Goal: Task Accomplishment & Management: Use online tool/utility

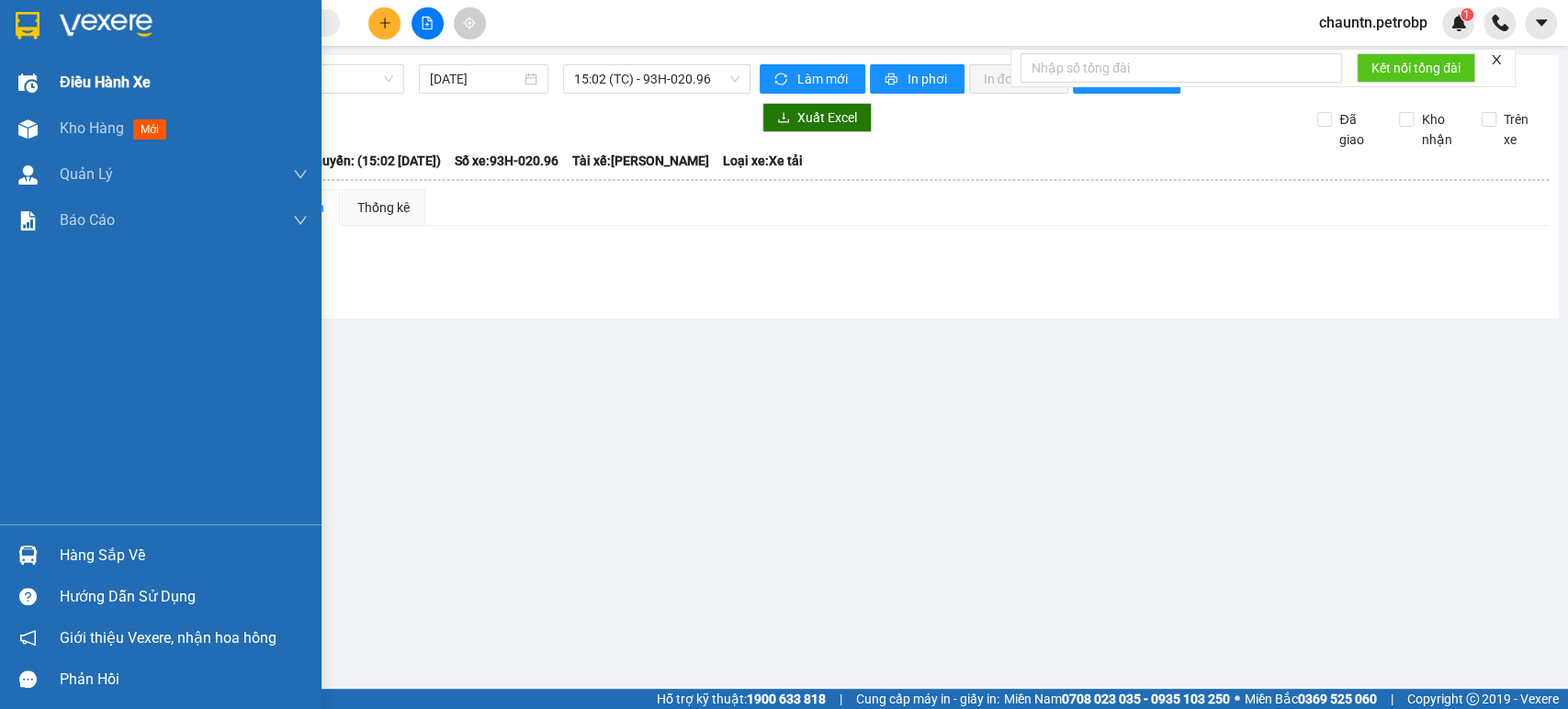
click at [155, 90] on div "Điều hành xe" at bounding box center [183, 82] width 248 height 46
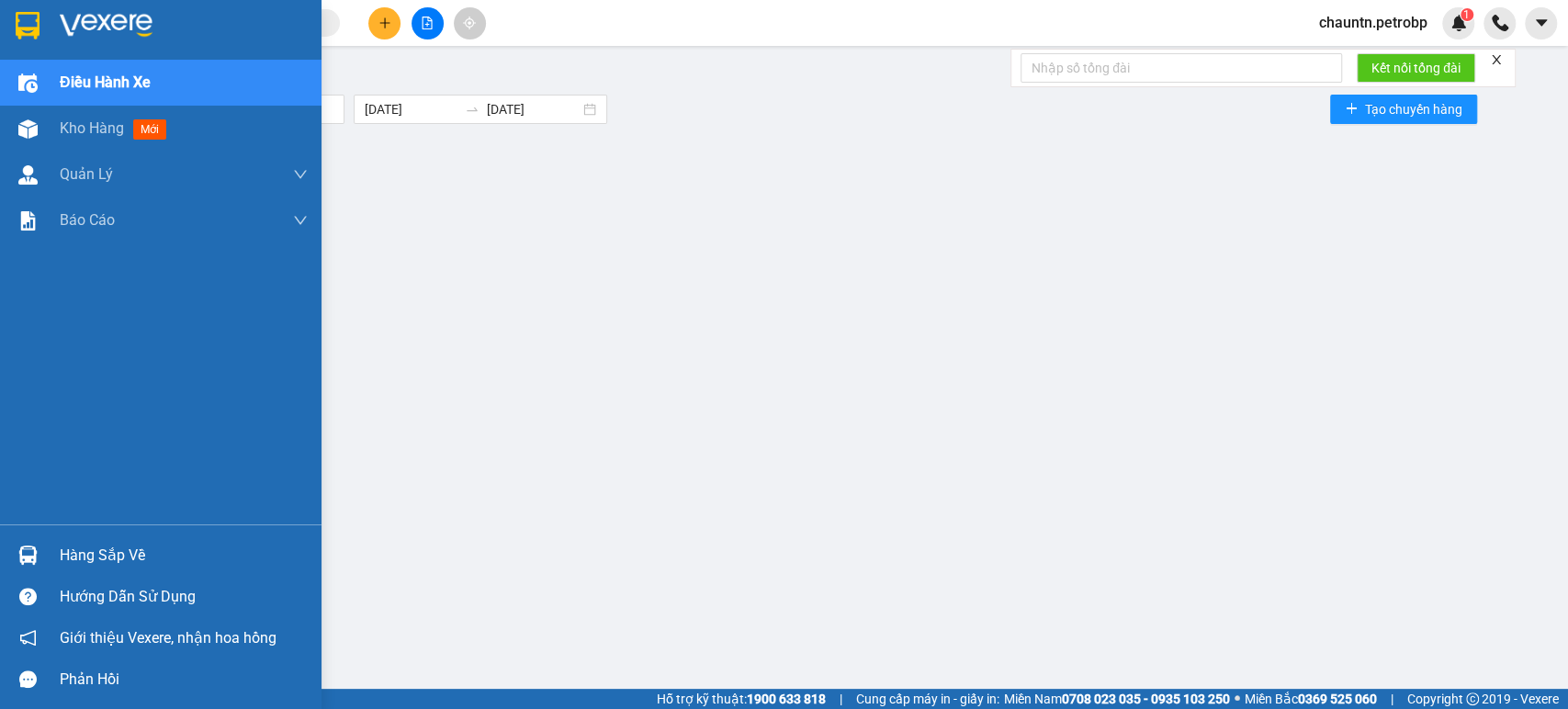
click at [155, 90] on div "Điều hành xe" at bounding box center [183, 82] width 248 height 46
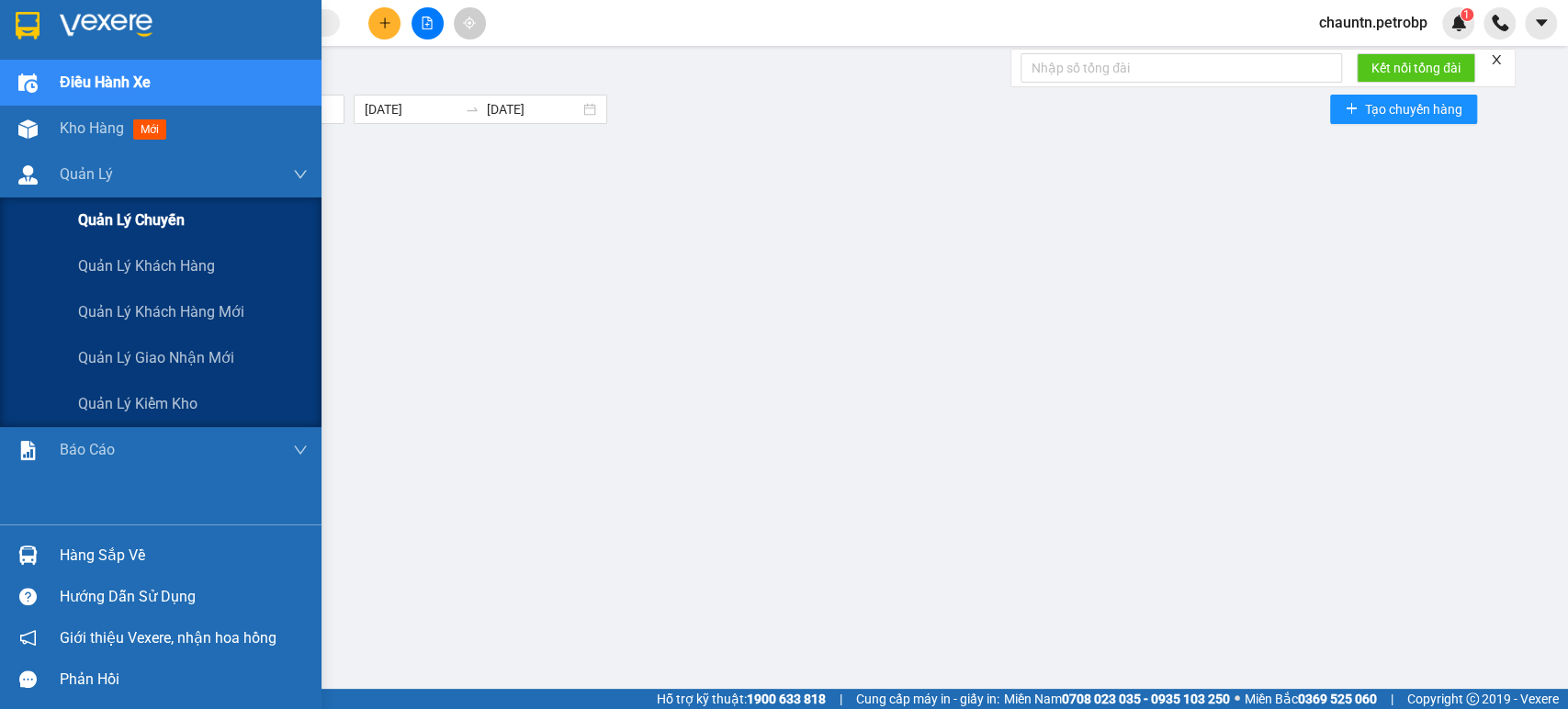
click at [221, 225] on div "Quản lý chuyến" at bounding box center [193, 220] width 230 height 46
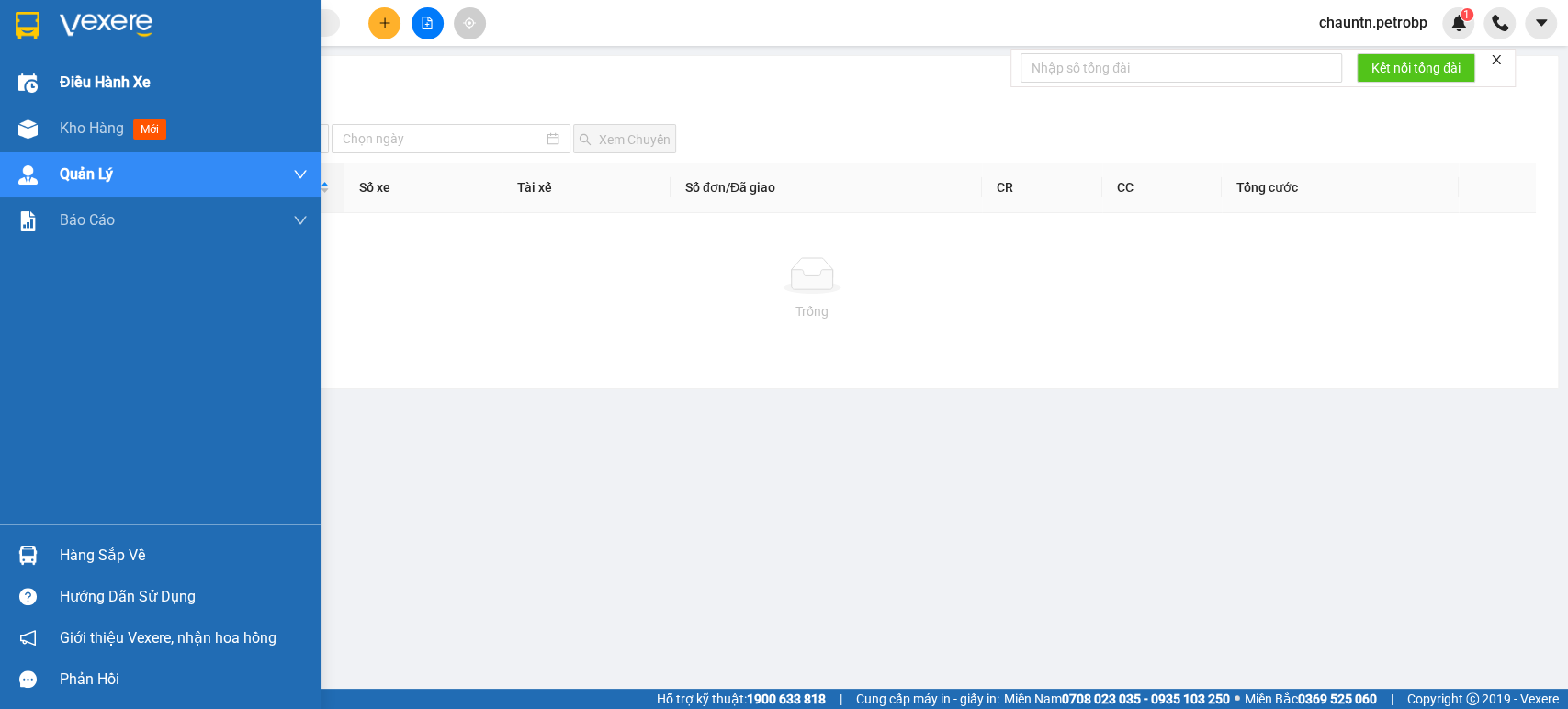
click at [176, 74] on div "Điều hành xe" at bounding box center [183, 82] width 248 height 46
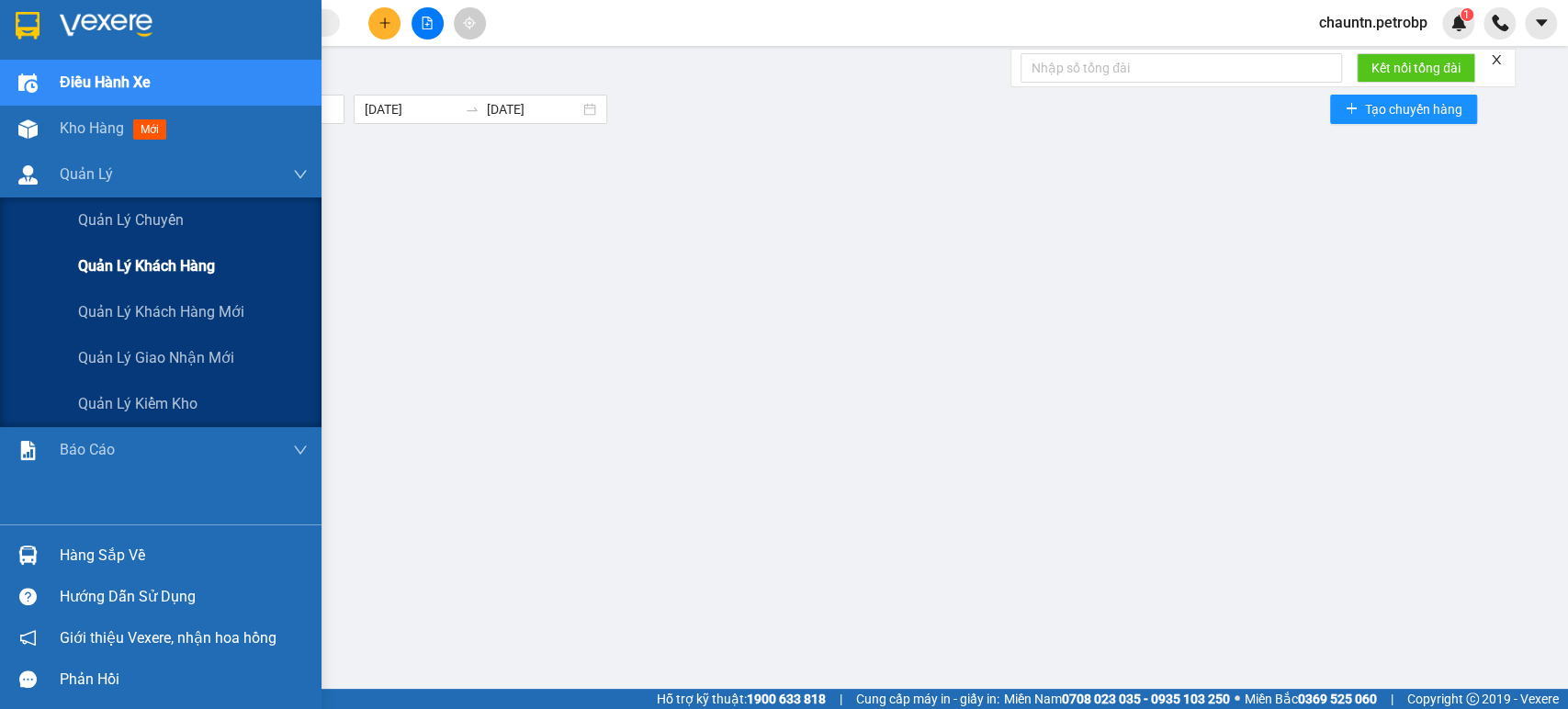
click at [163, 270] on span "Quản lý khách hàng" at bounding box center [146, 266] width 137 height 23
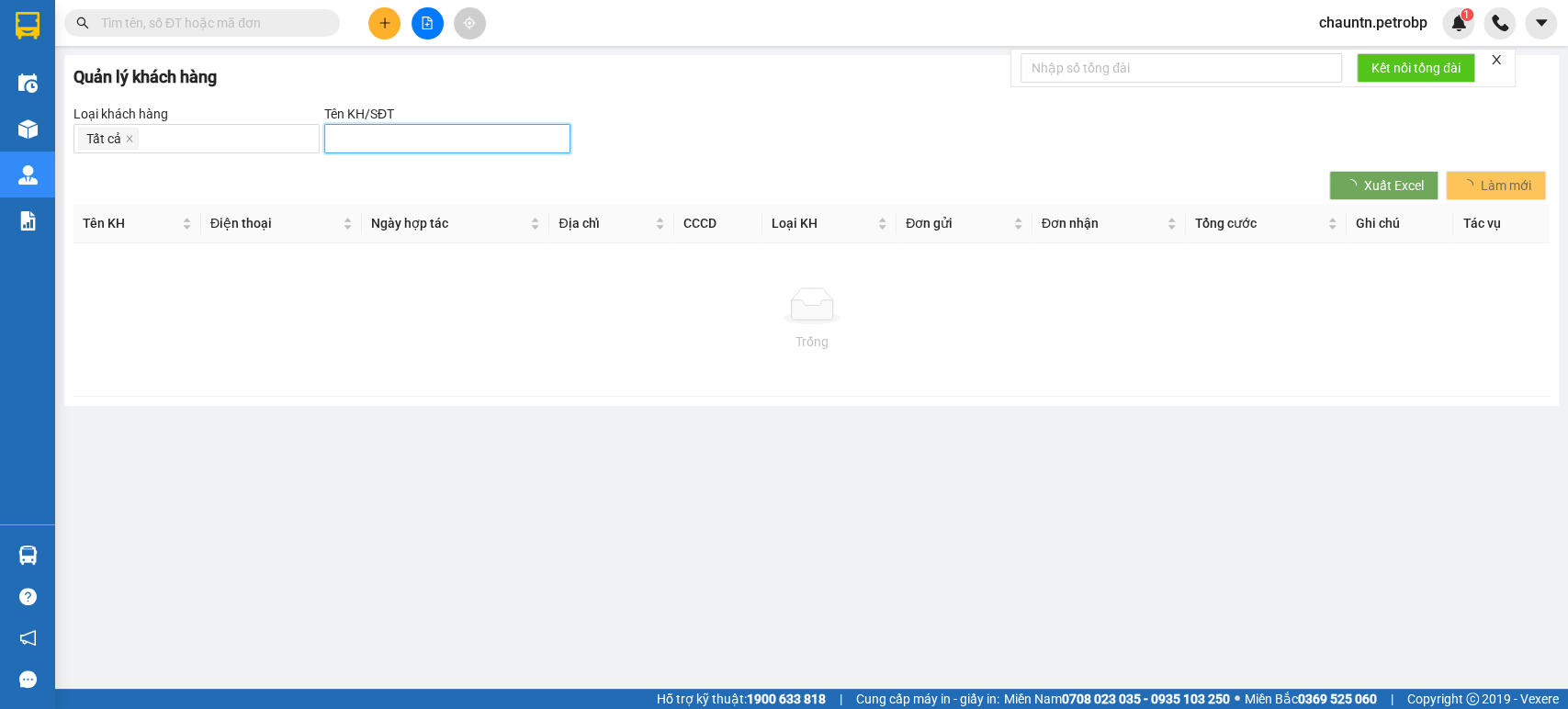
click at [358, 147] on input "search" at bounding box center [439, 138] width 210 height 20
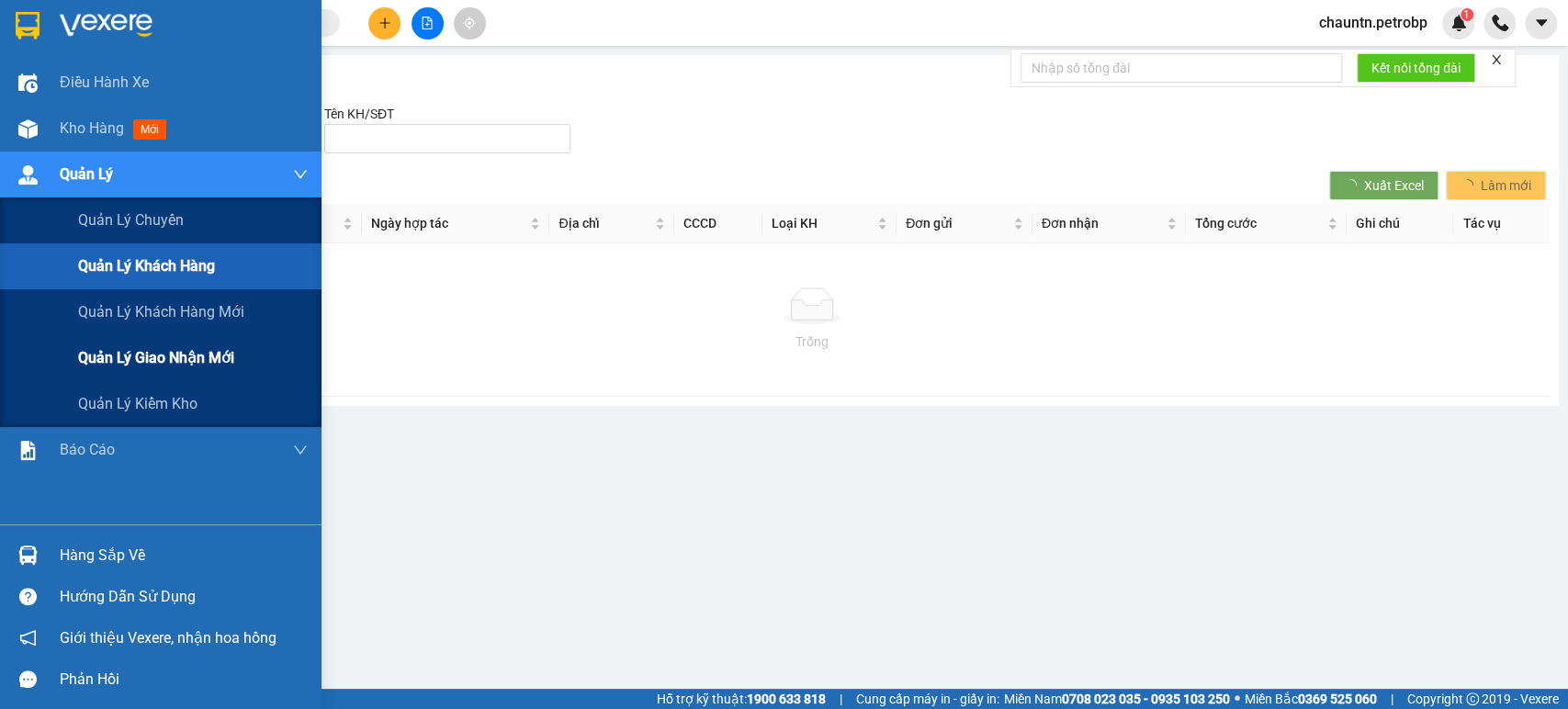
click at [142, 347] on span "Quản lý giao nhận mới" at bounding box center [156, 358] width 156 height 23
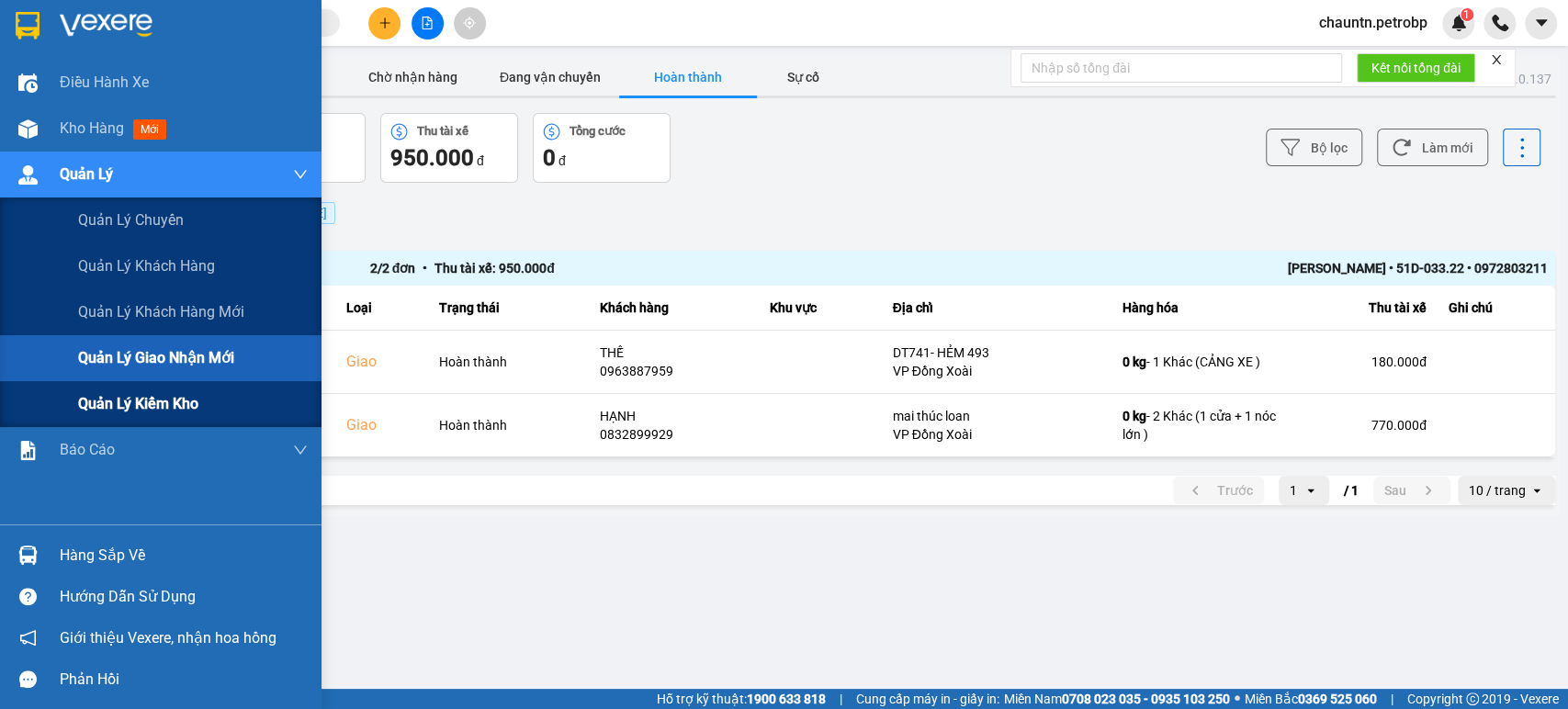
click at [147, 397] on span "Quản lý kiểm kho" at bounding box center [139, 404] width 121 height 23
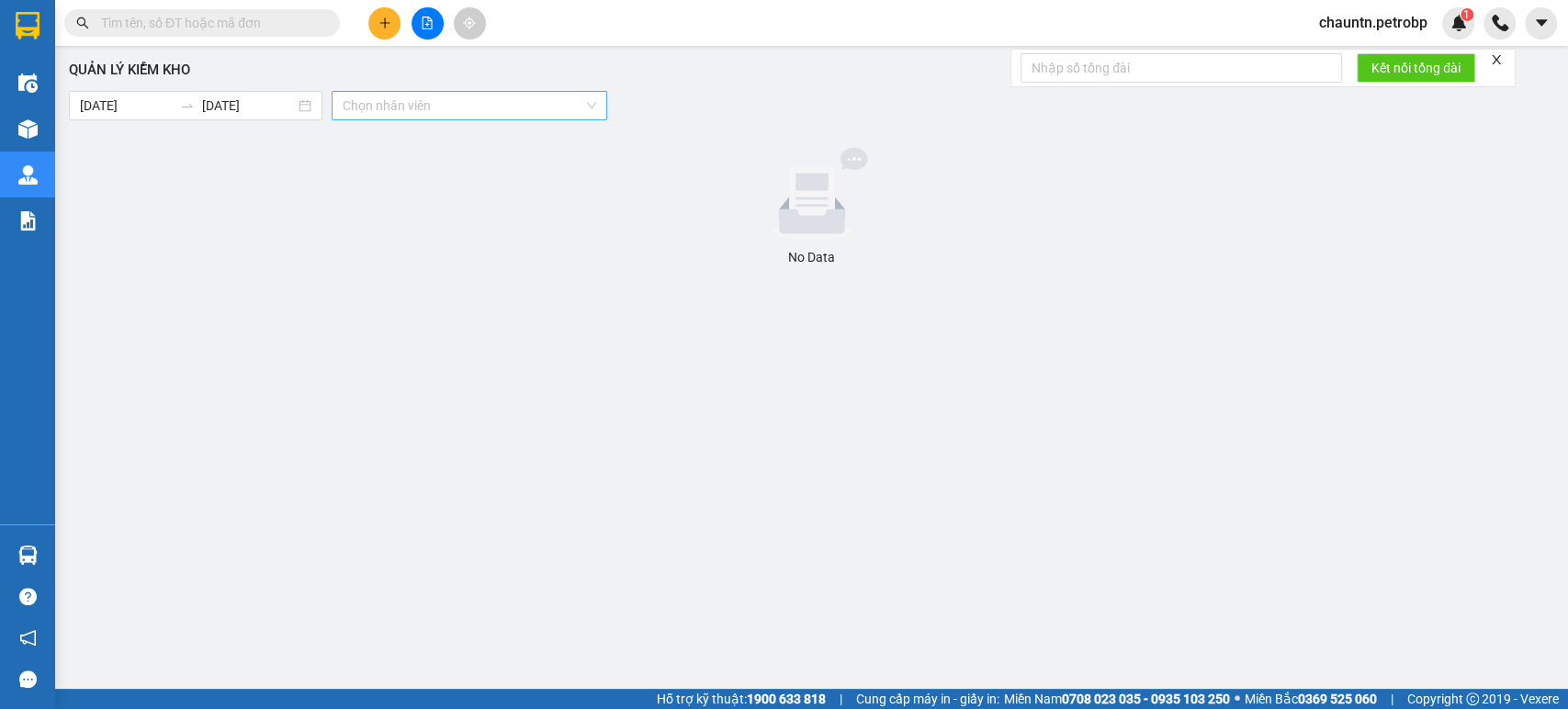
click at [580, 104] on input "search" at bounding box center [463, 105] width 241 height 28
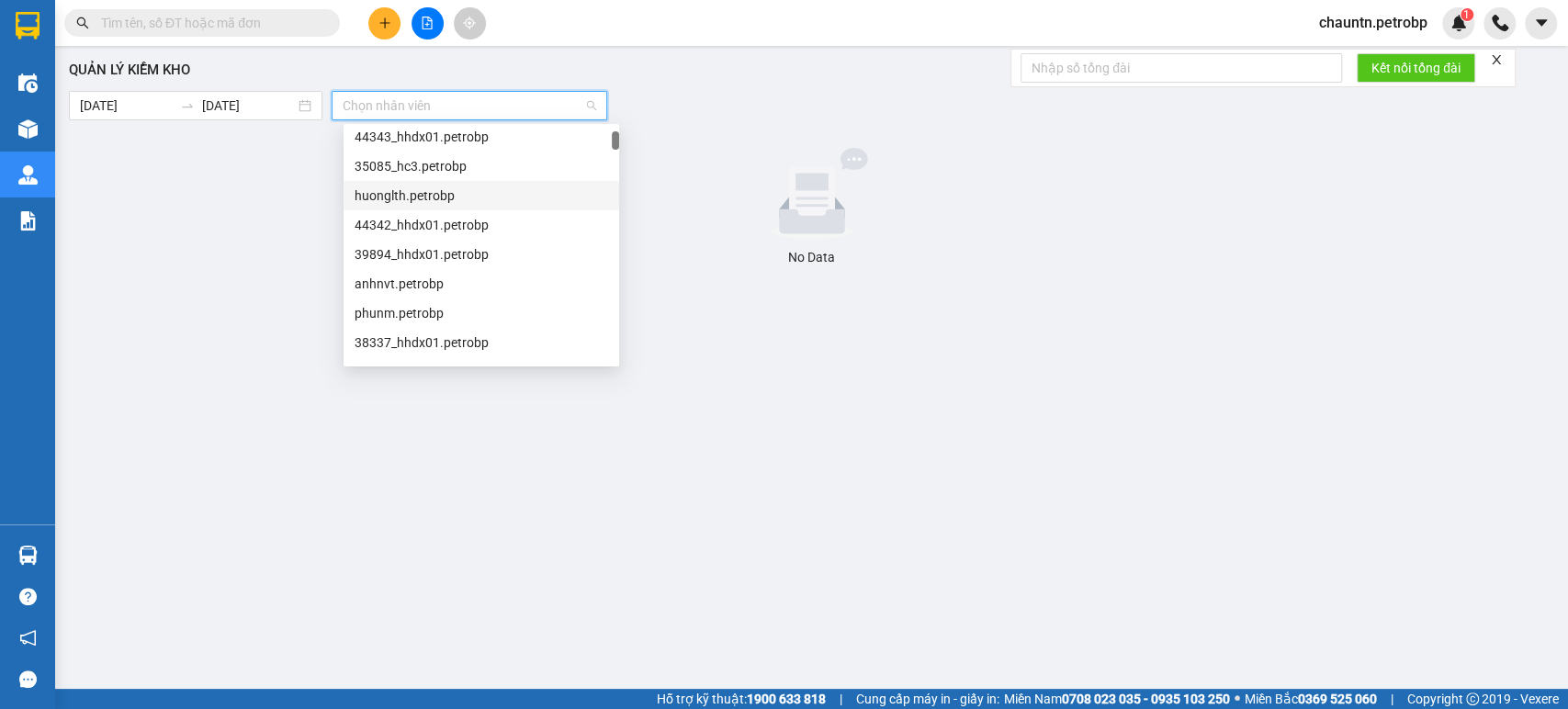
scroll to position [919, 0]
click at [467, 228] on div "36462_loid.petrobp" at bounding box center [481, 223] width 254 height 20
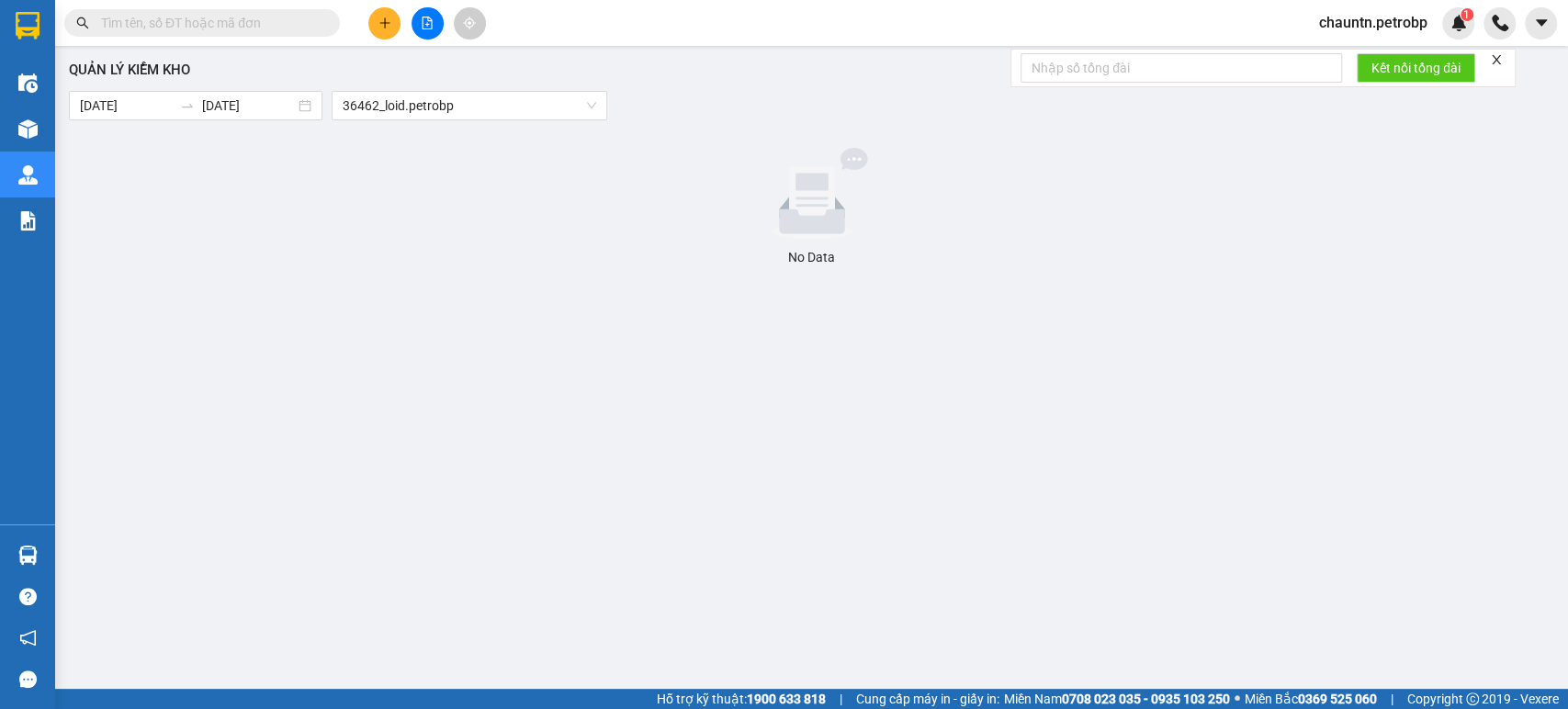
click at [377, 228] on div at bounding box center [811, 194] width 1470 height 92
click at [279, 100] on input "[DATE]" at bounding box center [248, 105] width 93 height 20
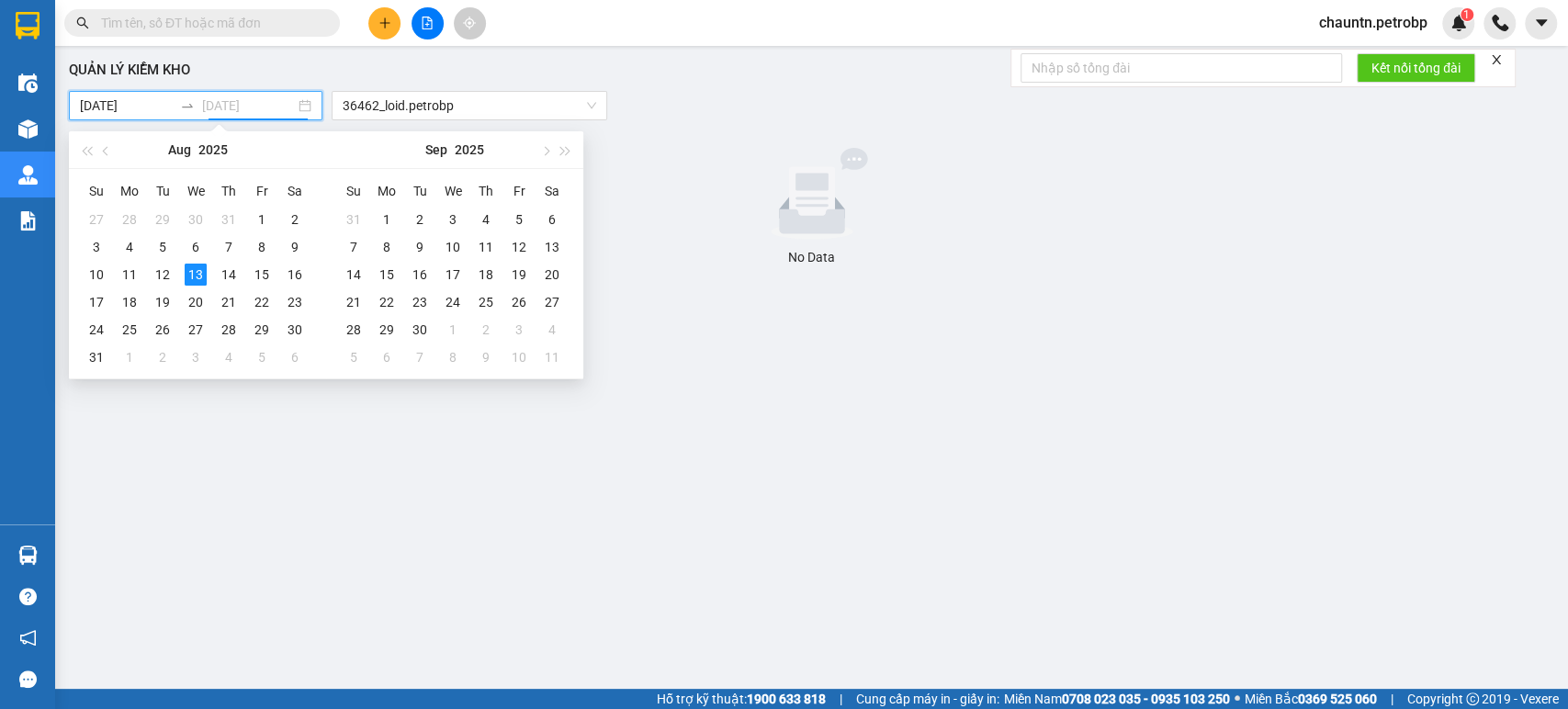
type input "[DATE]"
click at [199, 270] on div "13" at bounding box center [195, 275] width 22 height 22
type input "[DATE]"
click at [160, 278] on div "12" at bounding box center [162, 275] width 22 height 22
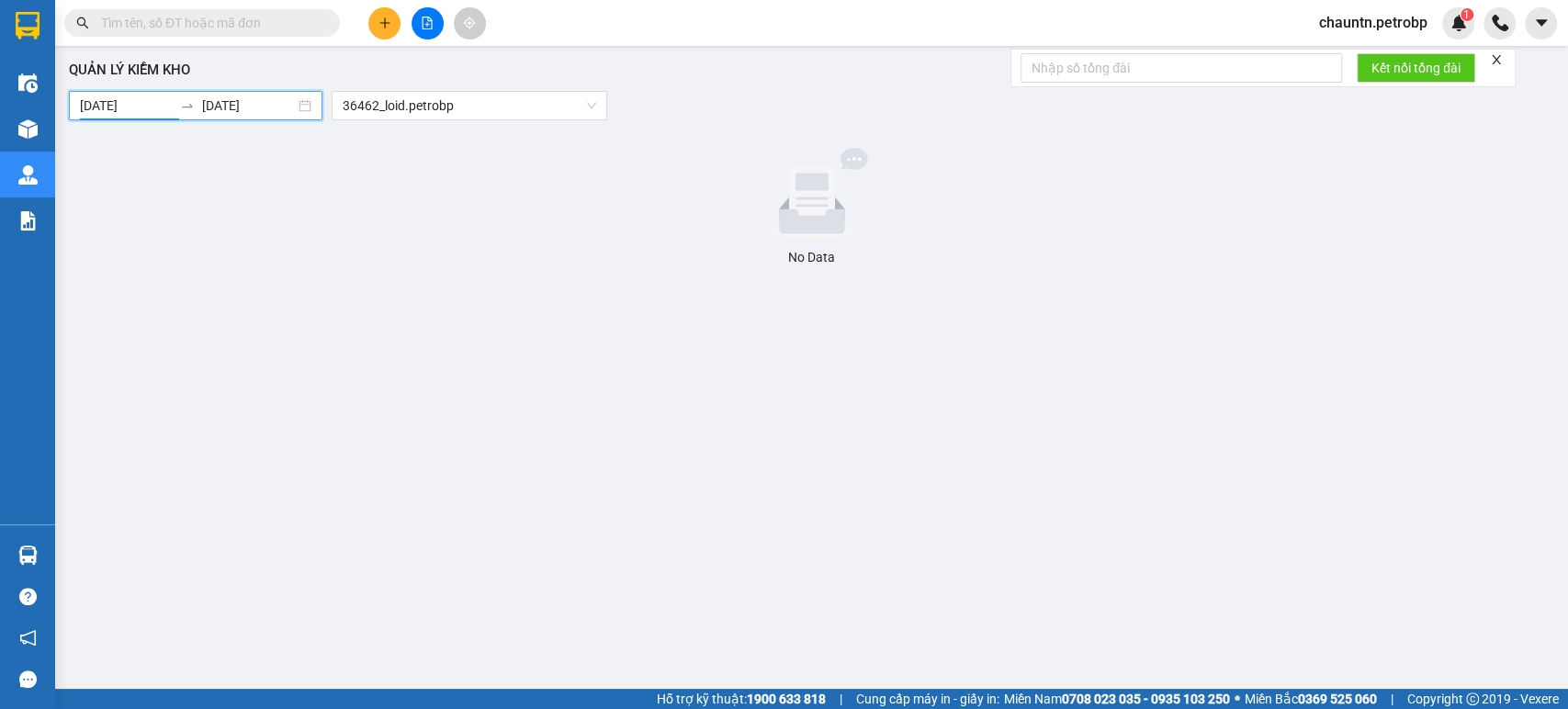
click at [427, 205] on div at bounding box center [811, 194] width 1470 height 92
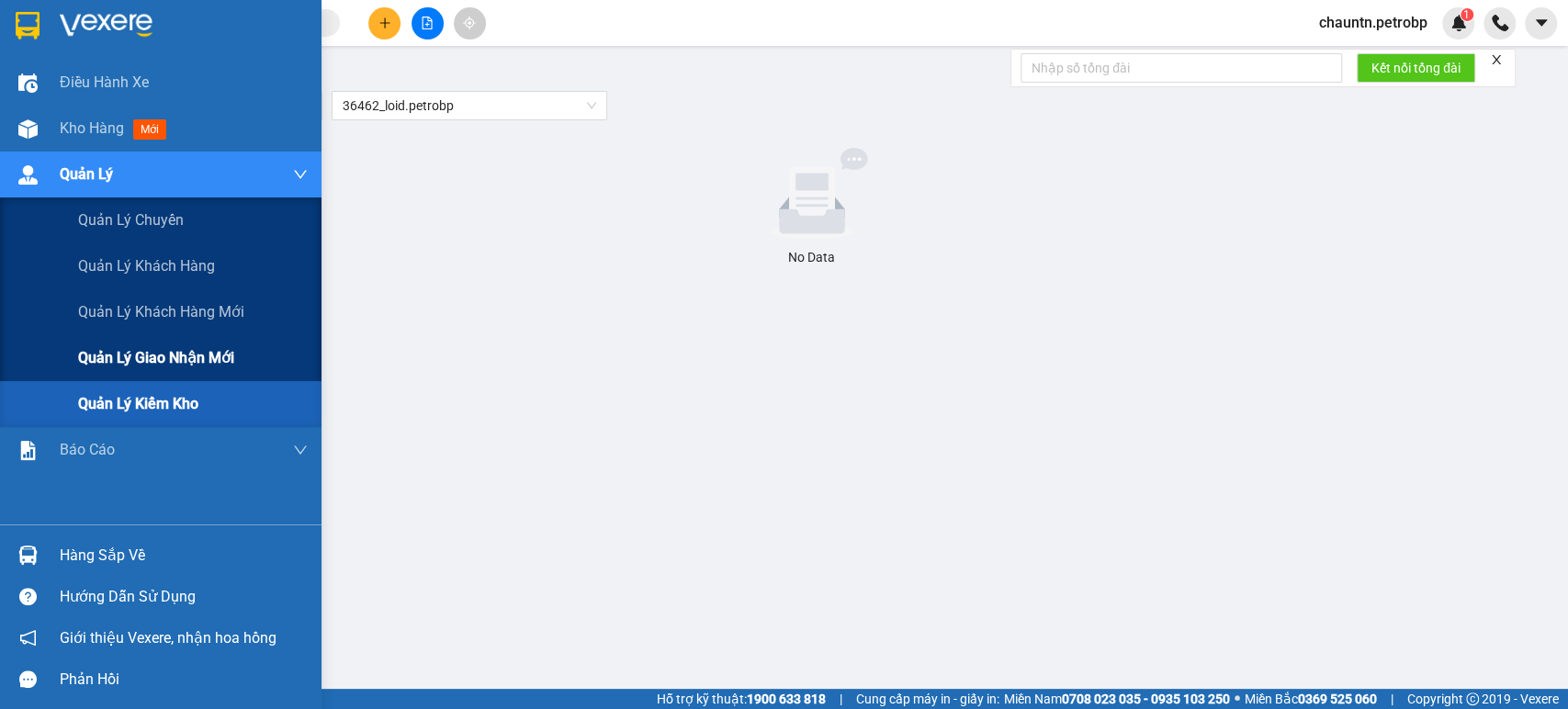
click at [193, 367] on span "Quản lý giao nhận mới" at bounding box center [156, 358] width 156 height 23
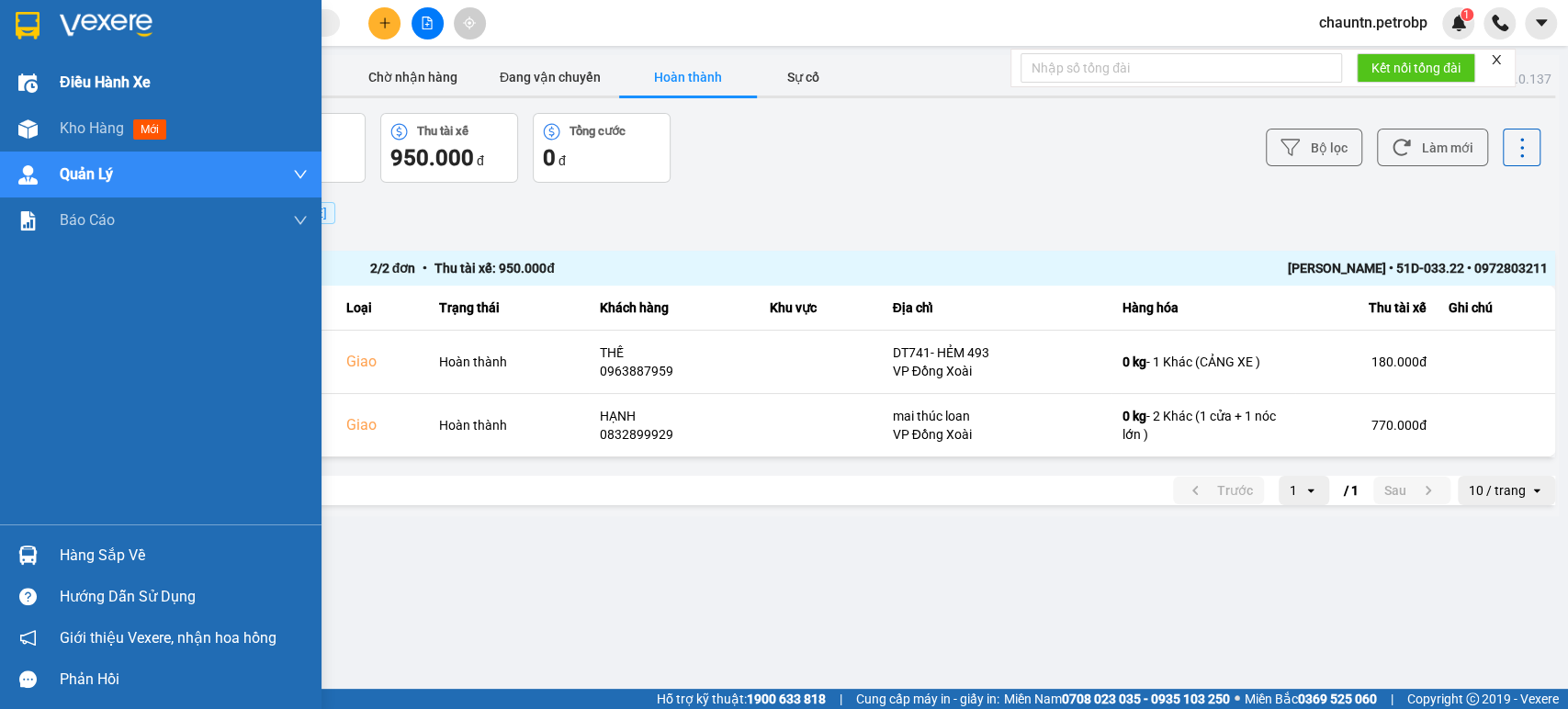
click at [82, 72] on span "Điều hành xe" at bounding box center [104, 82] width 91 height 23
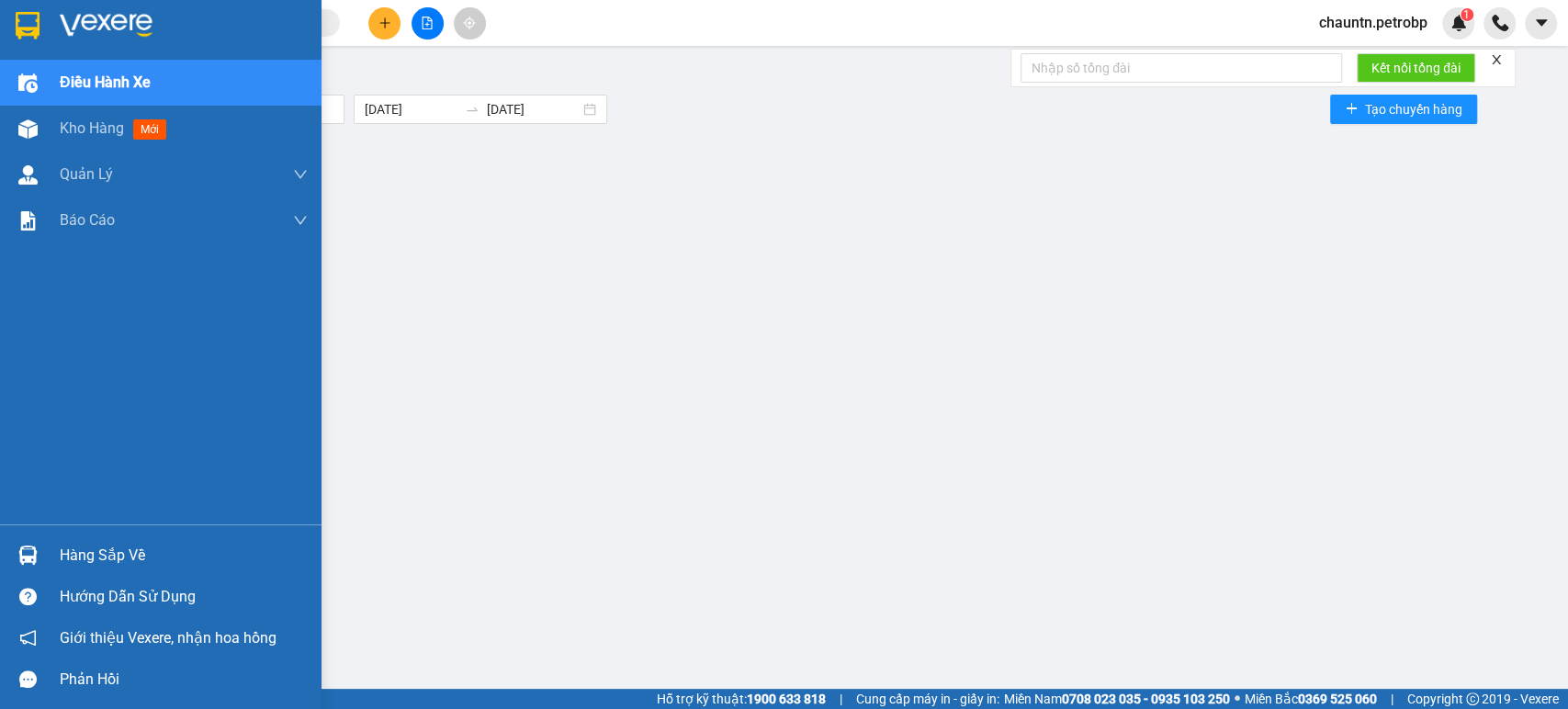
click at [82, 72] on span "Điều hành xe" at bounding box center [104, 82] width 91 height 23
click at [166, 84] on div "Điều hành xe" at bounding box center [183, 82] width 248 height 46
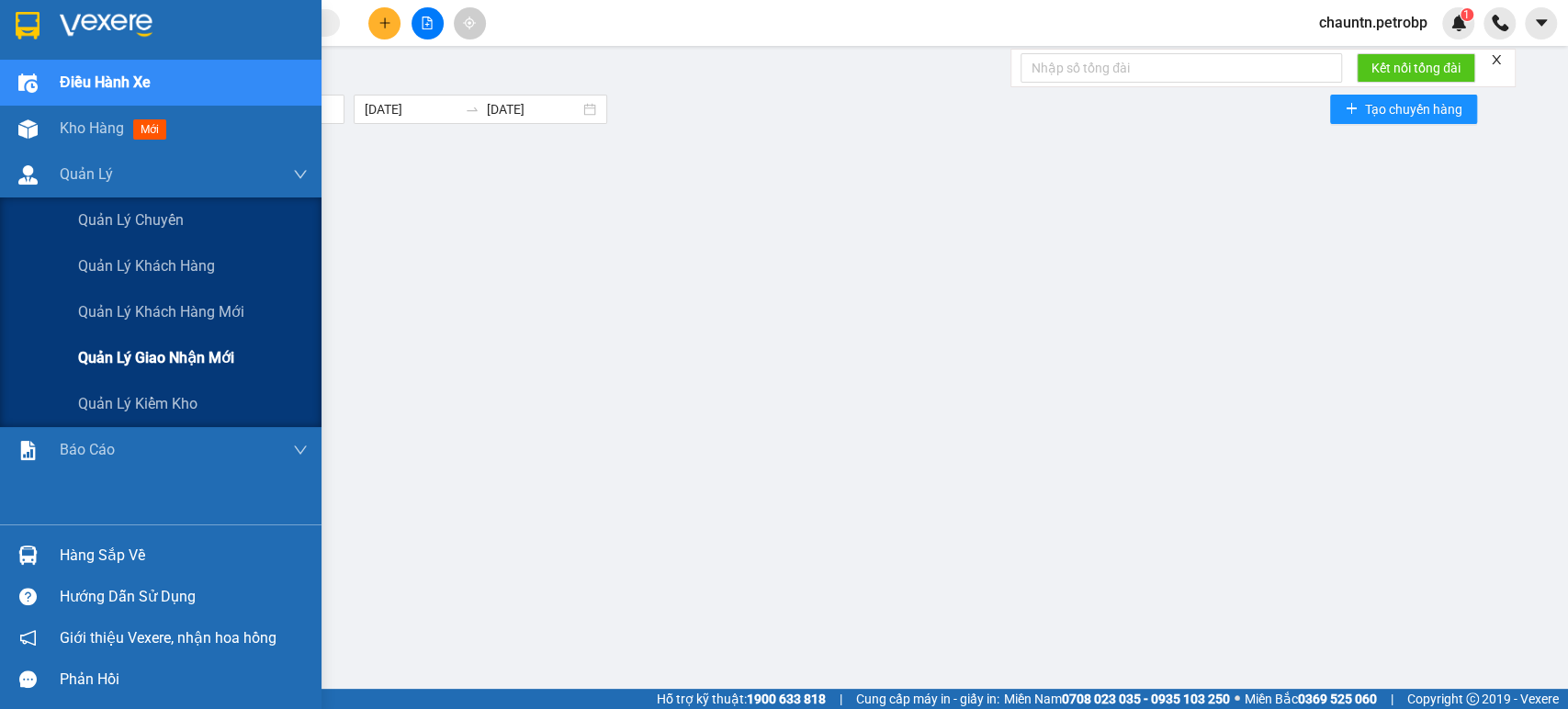
click at [188, 350] on span "Quản lý giao nhận mới" at bounding box center [156, 358] width 156 height 23
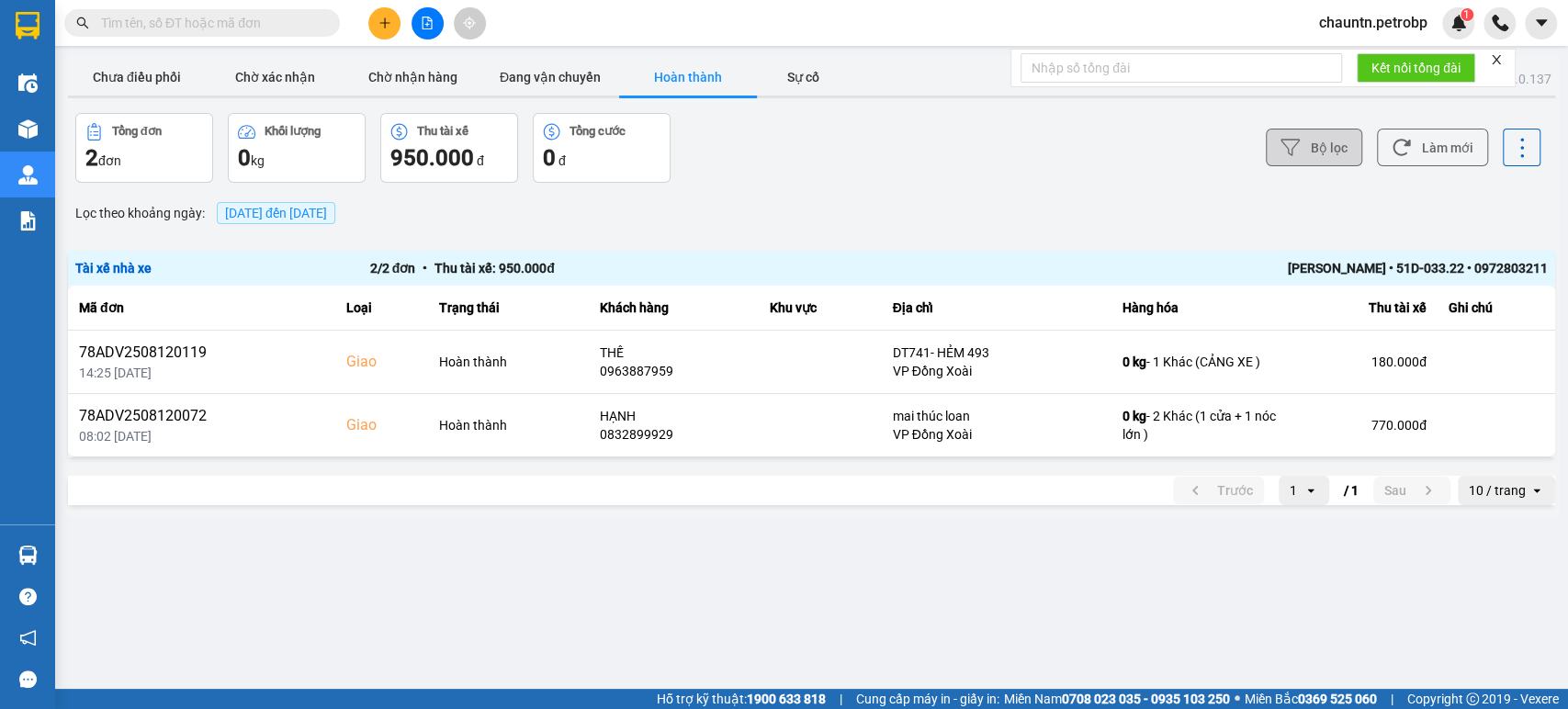
click at [1330, 157] on button "Bộ lọc" at bounding box center [1314, 146] width 97 height 37
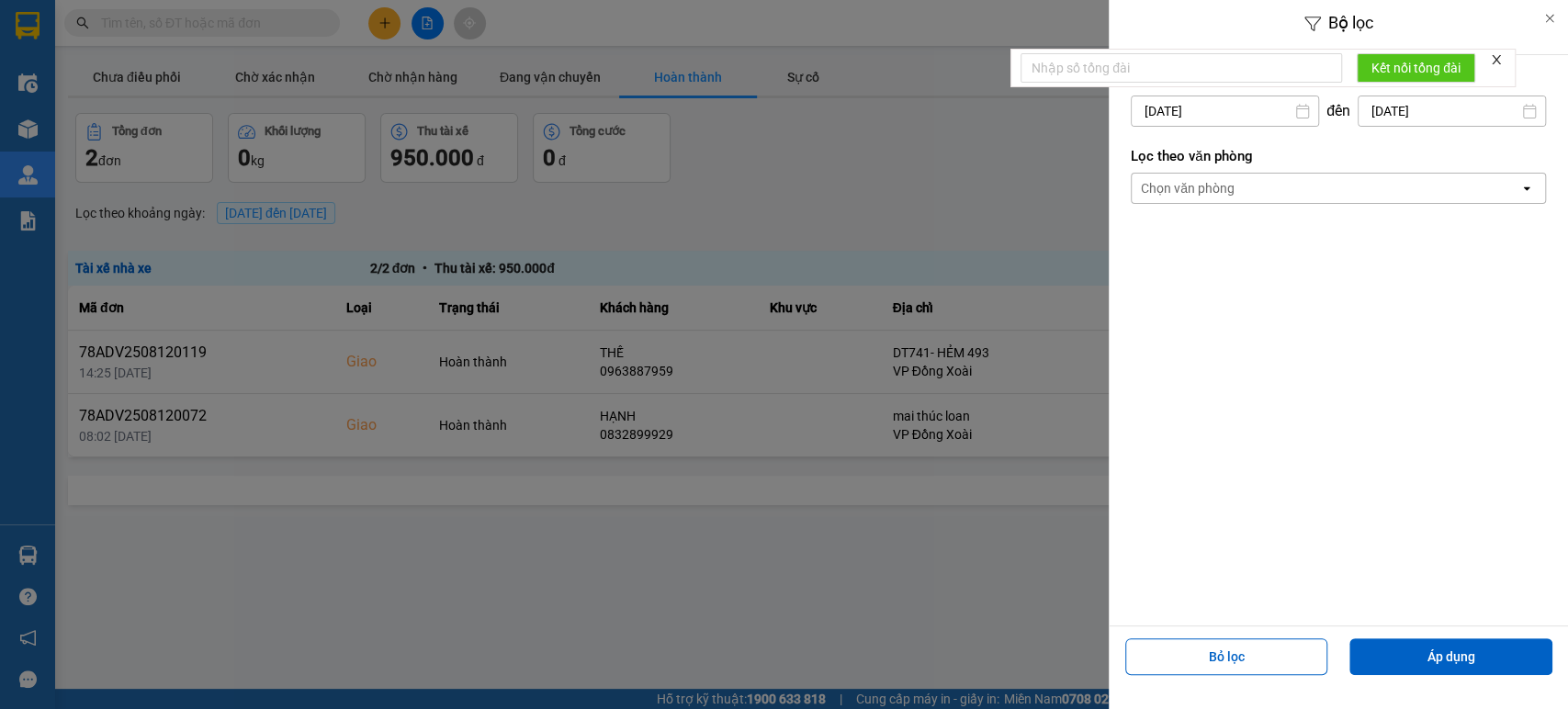
click at [1245, 186] on div "Chọn văn phòng" at bounding box center [1325, 188] width 387 height 30
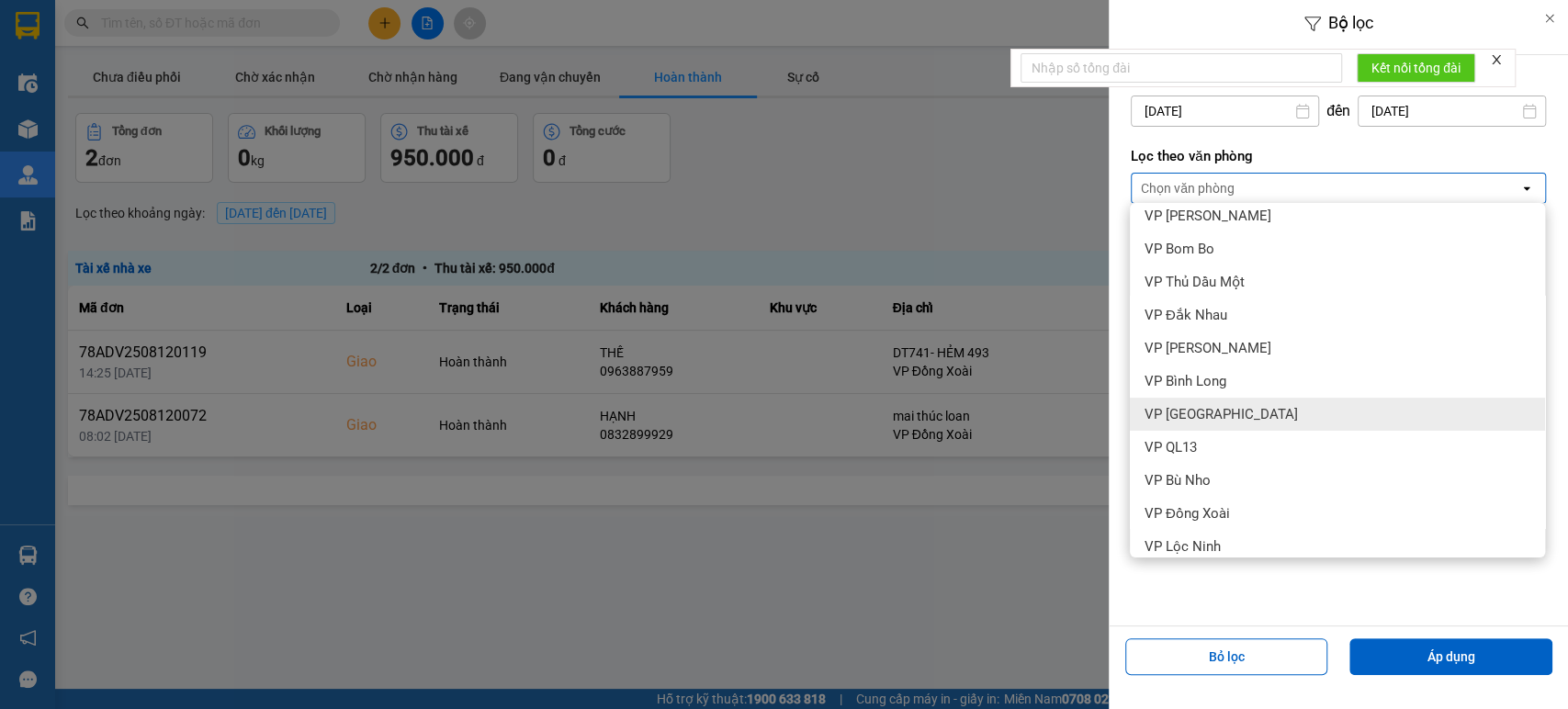
scroll to position [408, 0]
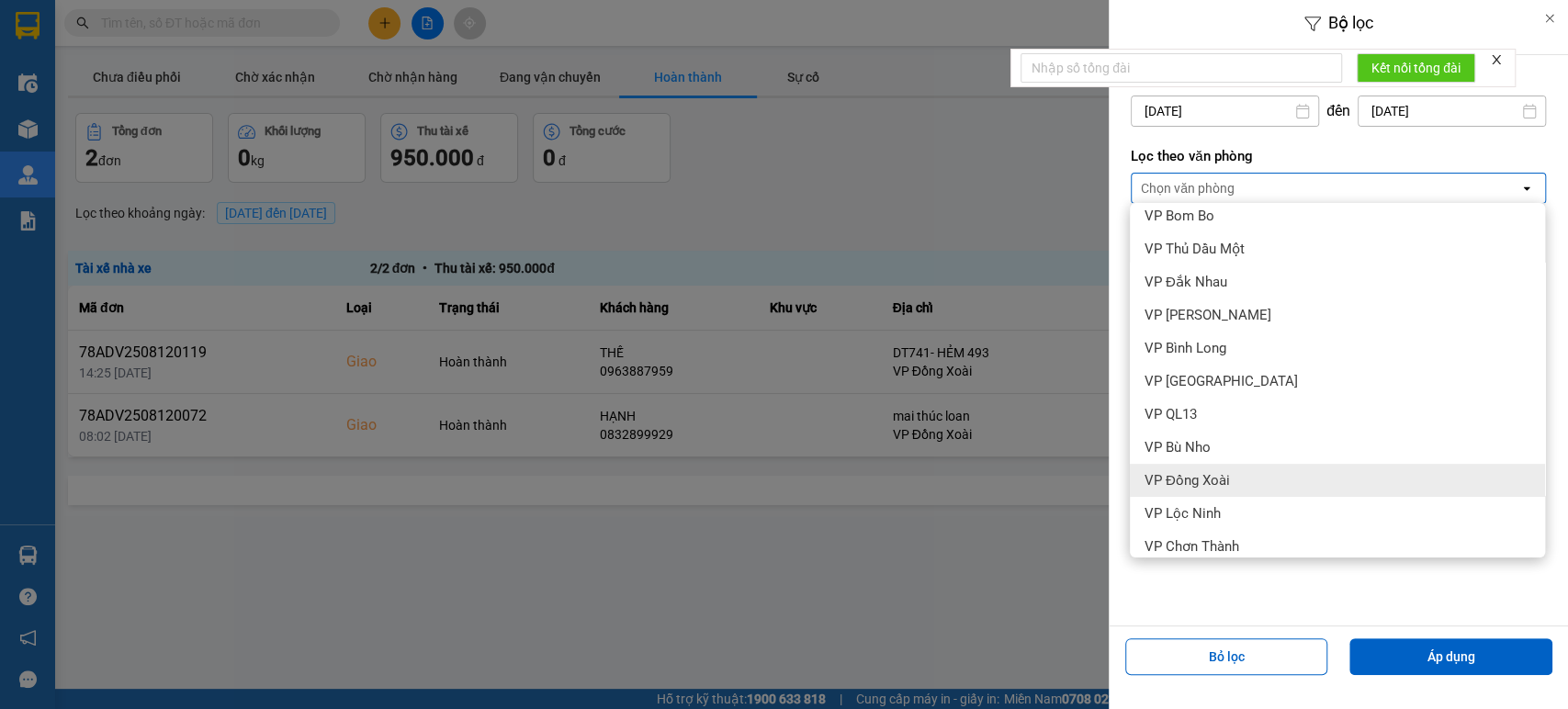
click at [1220, 479] on span "VP Đồng Xoài" at bounding box center [1186, 480] width 85 height 18
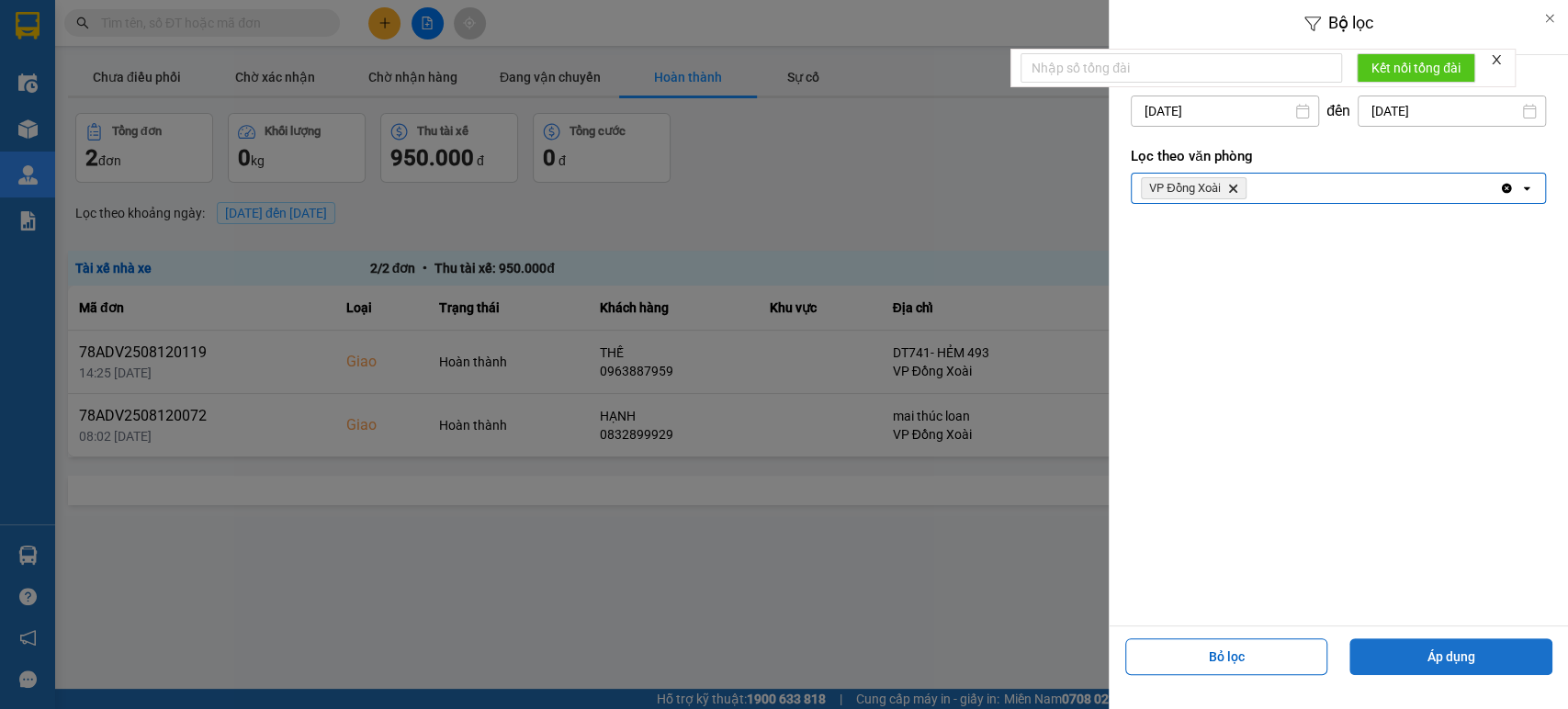
click at [1449, 659] on button "Áp dụng" at bounding box center [1451, 656] width 203 height 36
